Goal: Transaction & Acquisition: Purchase product/service

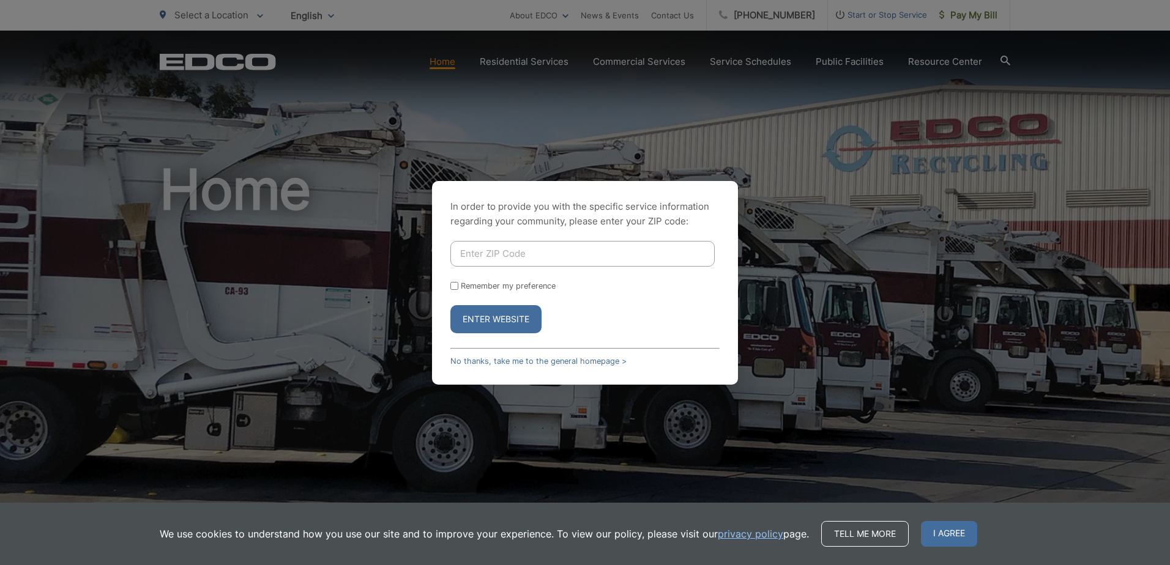
click at [463, 248] on input "Enter ZIP Code" at bounding box center [582, 254] width 264 height 26
type input "92061"
click at [500, 316] on button "Enter Website" at bounding box center [495, 319] width 91 height 28
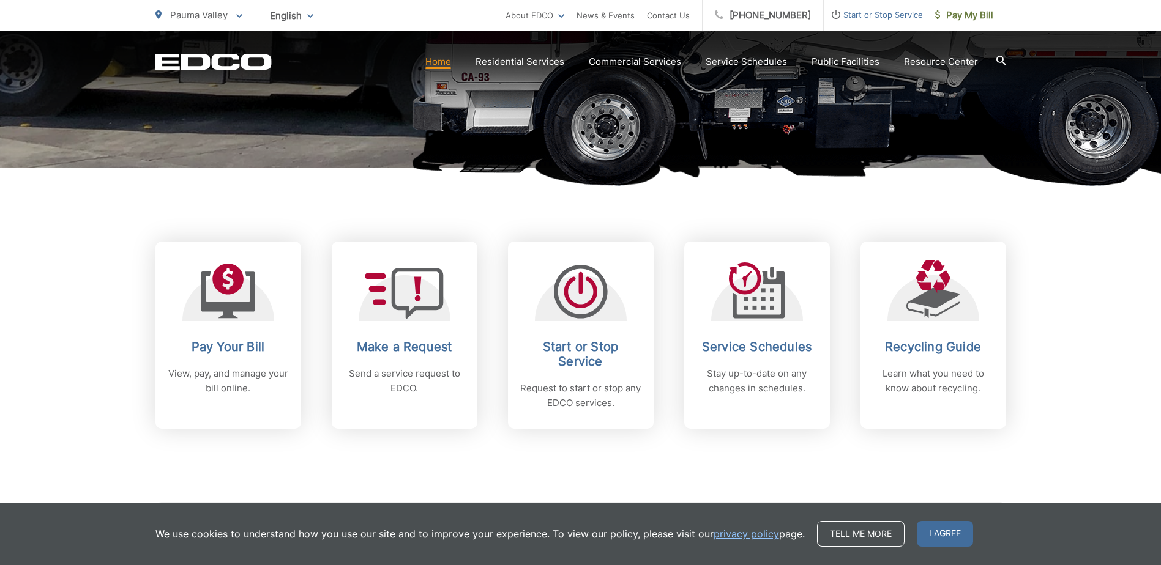
scroll to position [381, 0]
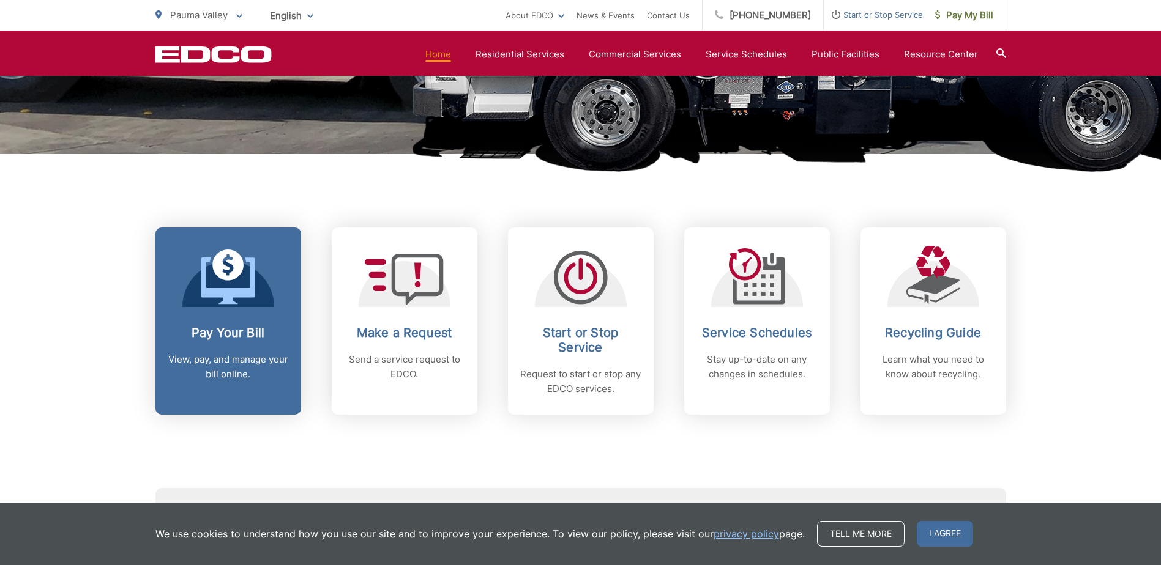
click at [230, 322] on link "Pay Your Bill View, pay, and manage your bill online." at bounding box center [228, 321] width 146 height 187
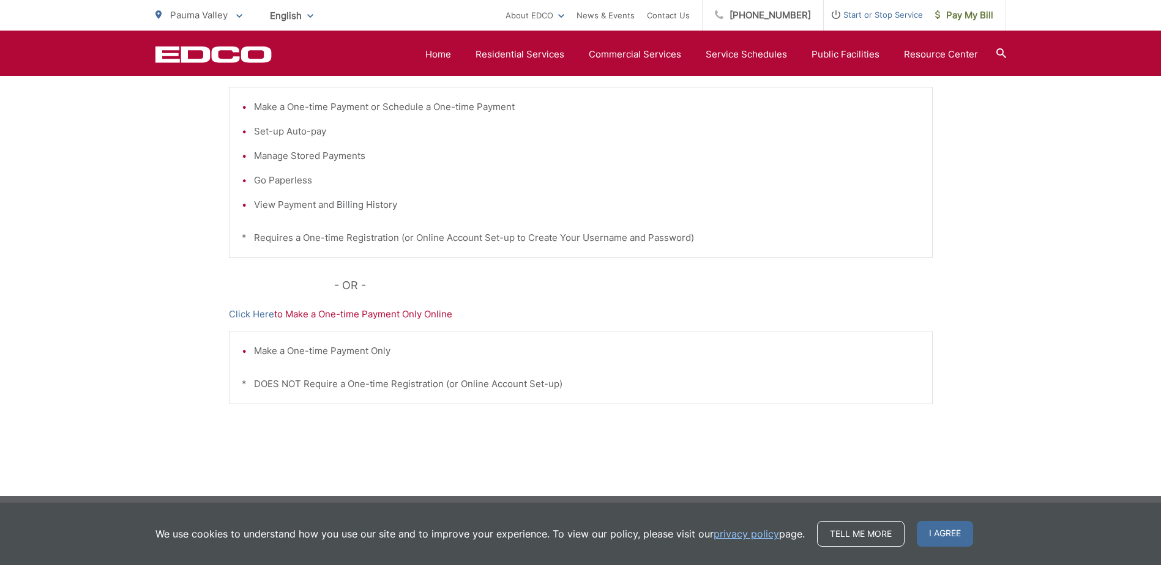
scroll to position [305, 0]
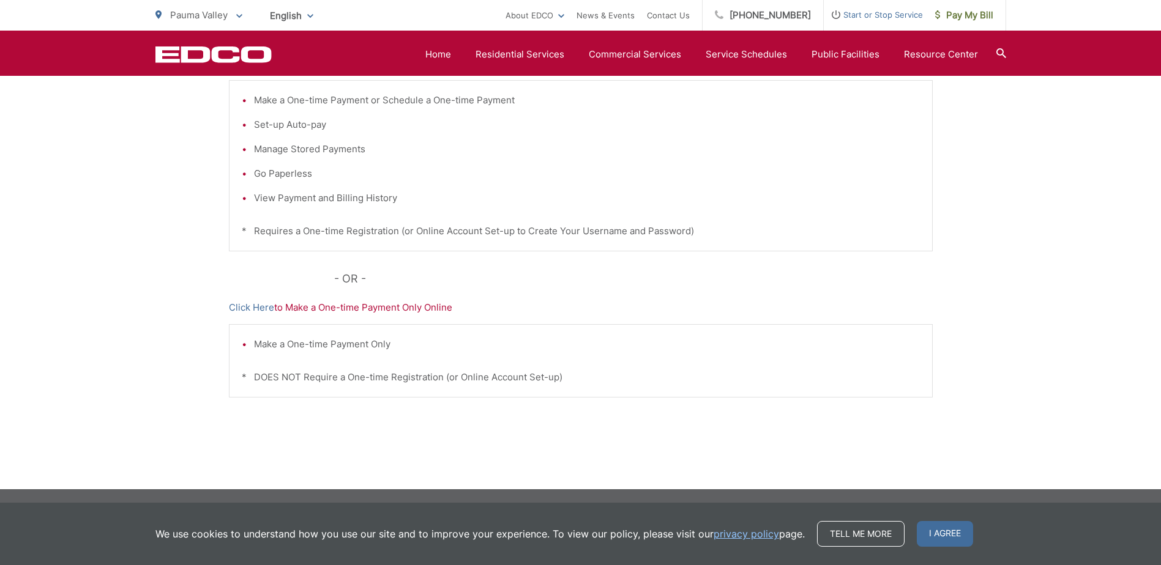
click at [319, 200] on li "View Payment and Billing History" at bounding box center [587, 198] width 666 height 15
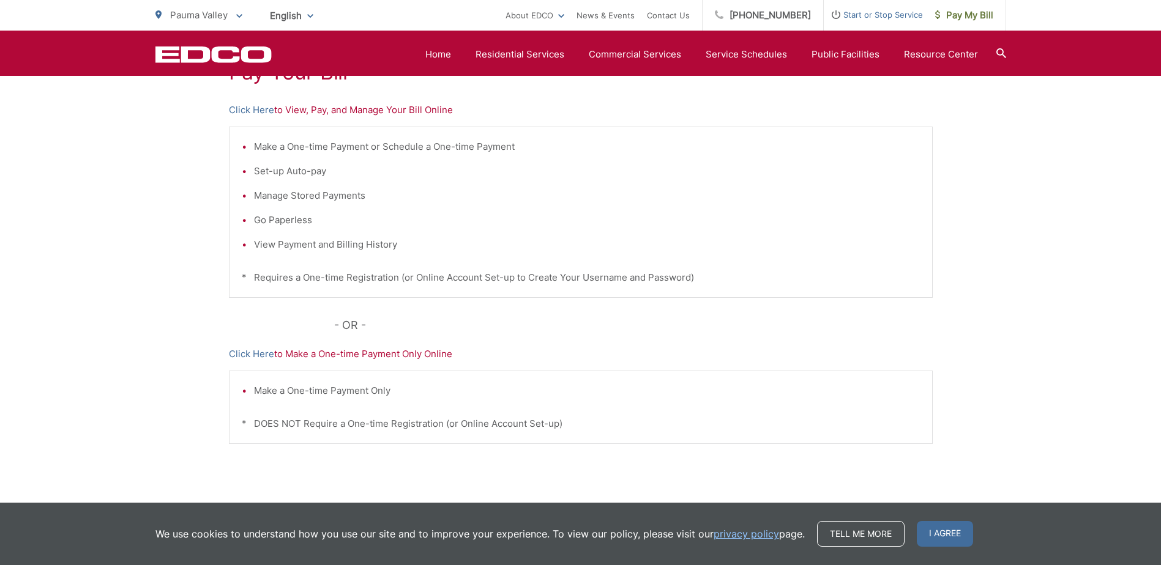
scroll to position [250, 0]
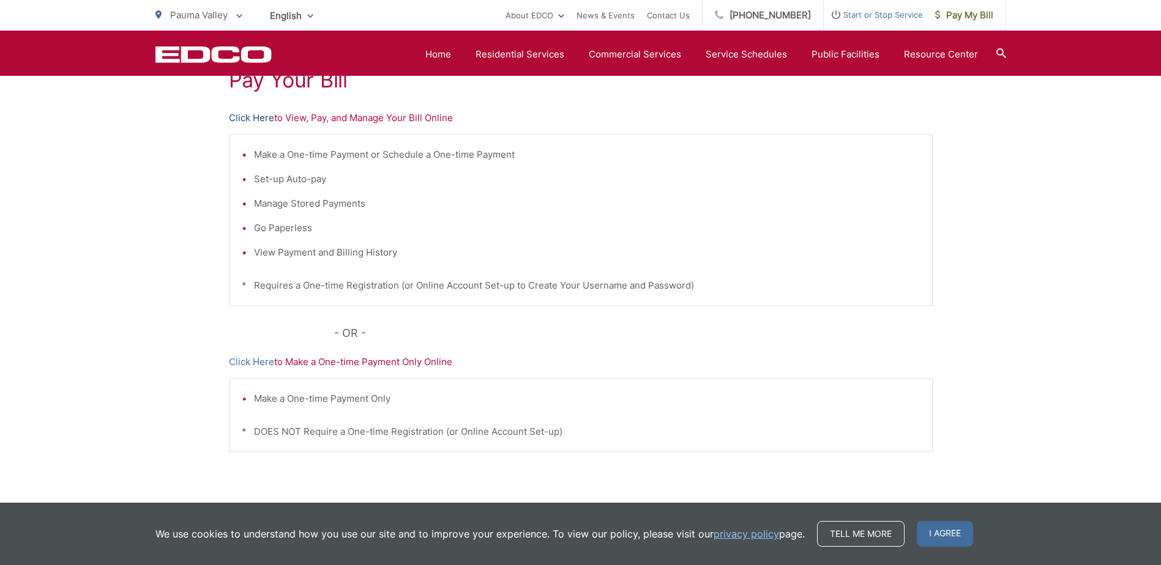
click at [267, 117] on link "Click Here" at bounding box center [251, 118] width 45 height 15
